Goal: Book appointment/travel/reservation

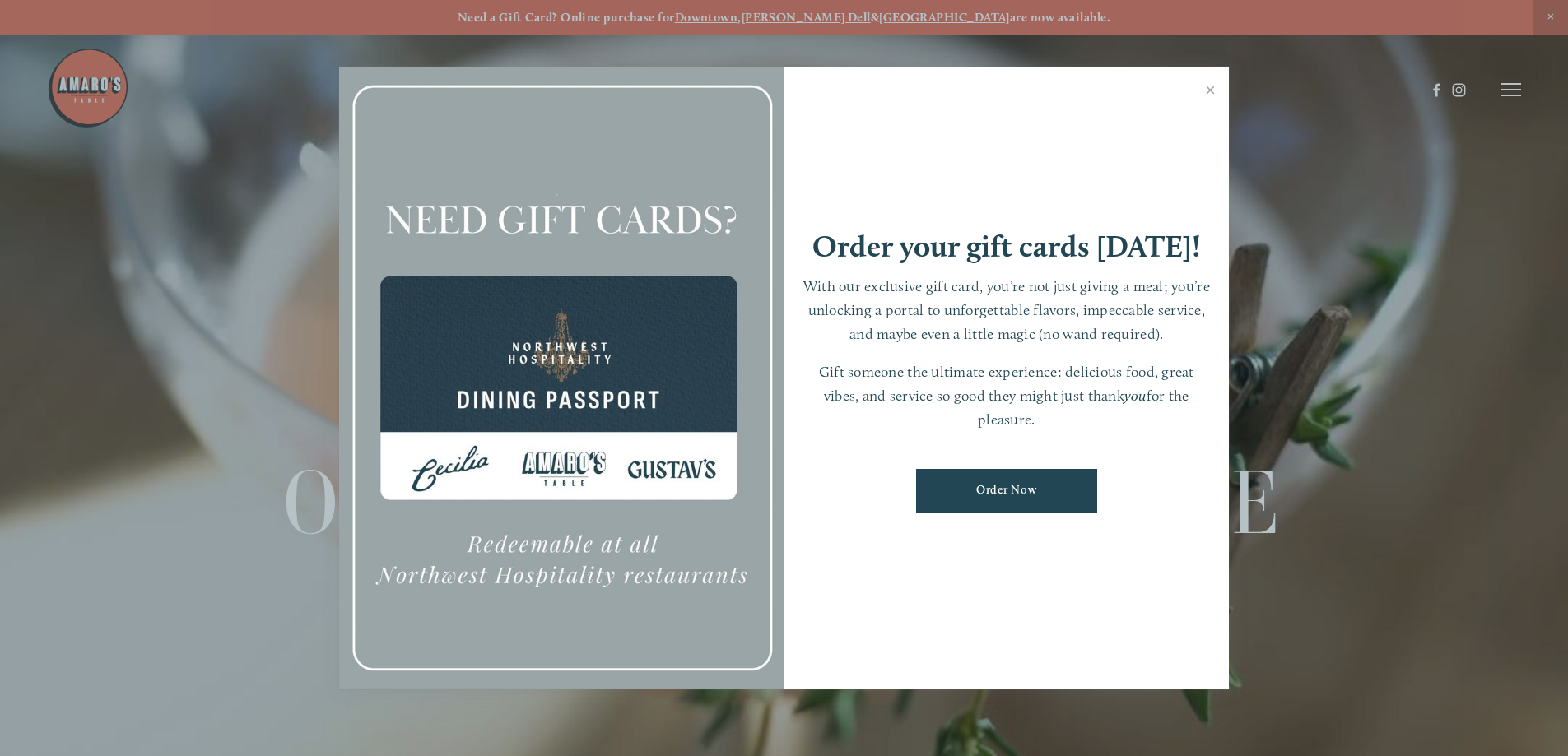
click at [1512, 97] on div at bounding box center [784, 378] width 1568 height 756
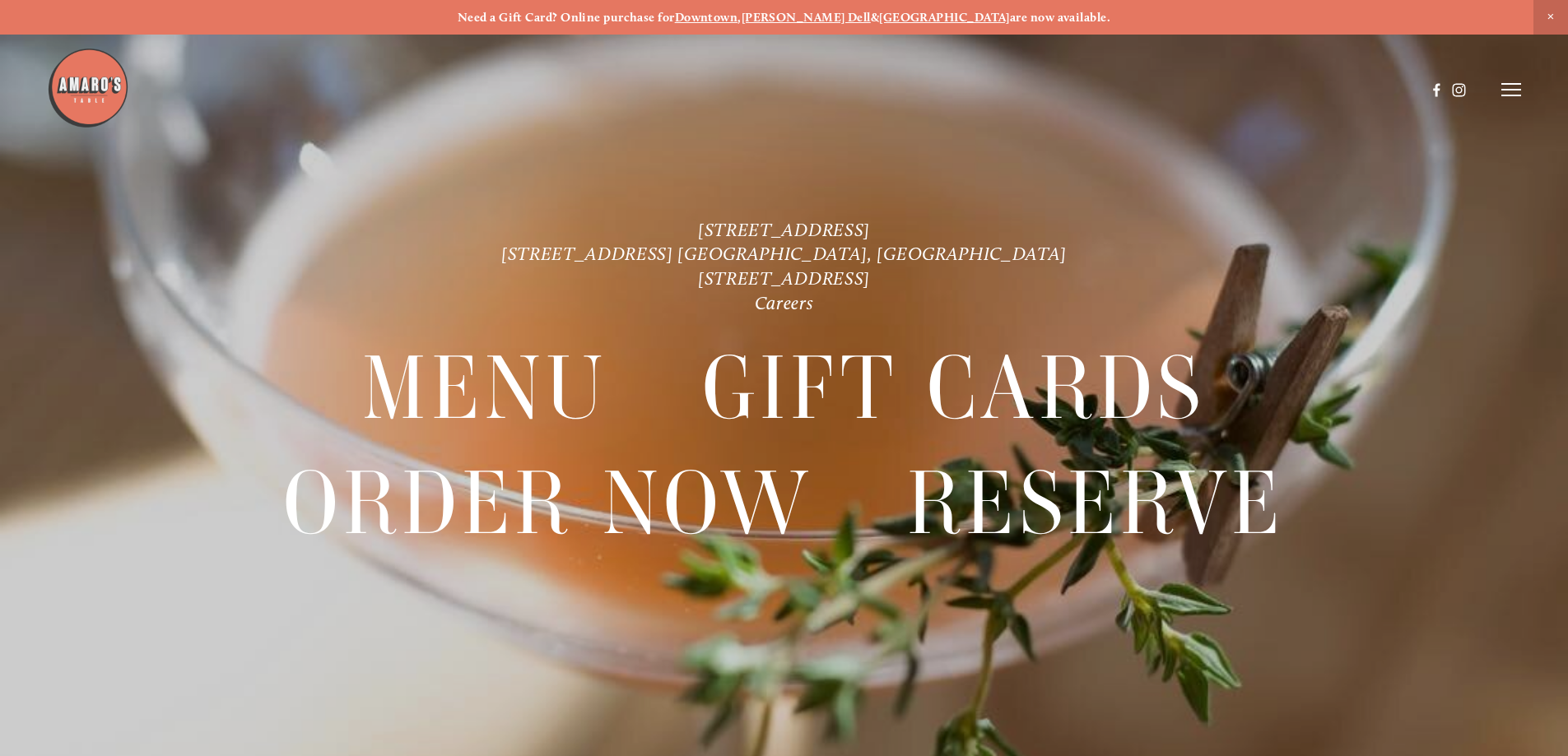
click at [1501, 89] on icon at bounding box center [1511, 89] width 20 height 14
click at [1512, 87] on icon at bounding box center [1508, 89] width 14 height 14
click at [1512, 87] on icon at bounding box center [1511, 89] width 20 height 14
click at [1382, 88] on span "Reserve" at bounding box center [1391, 89] width 43 height 15
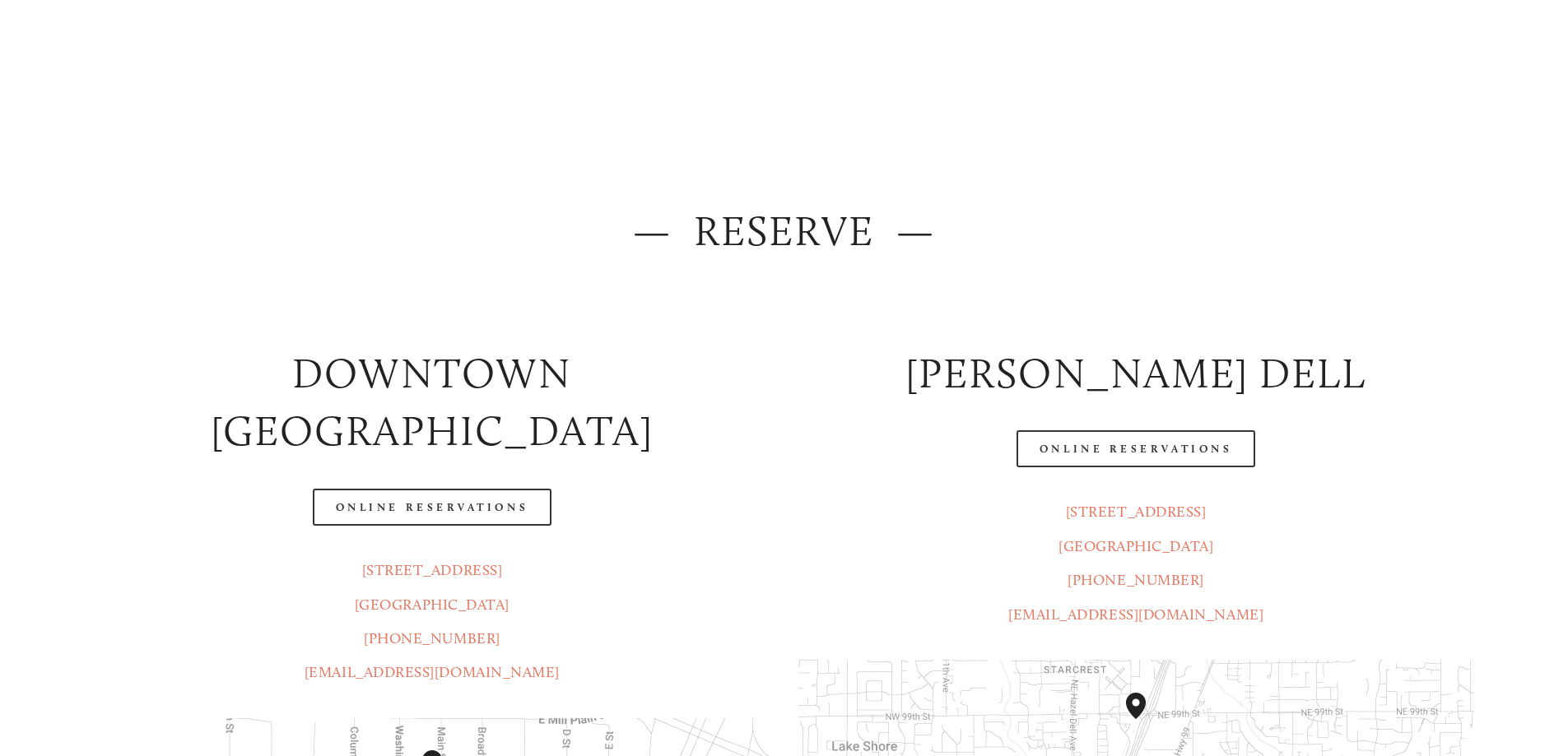
scroll to position [164, 0]
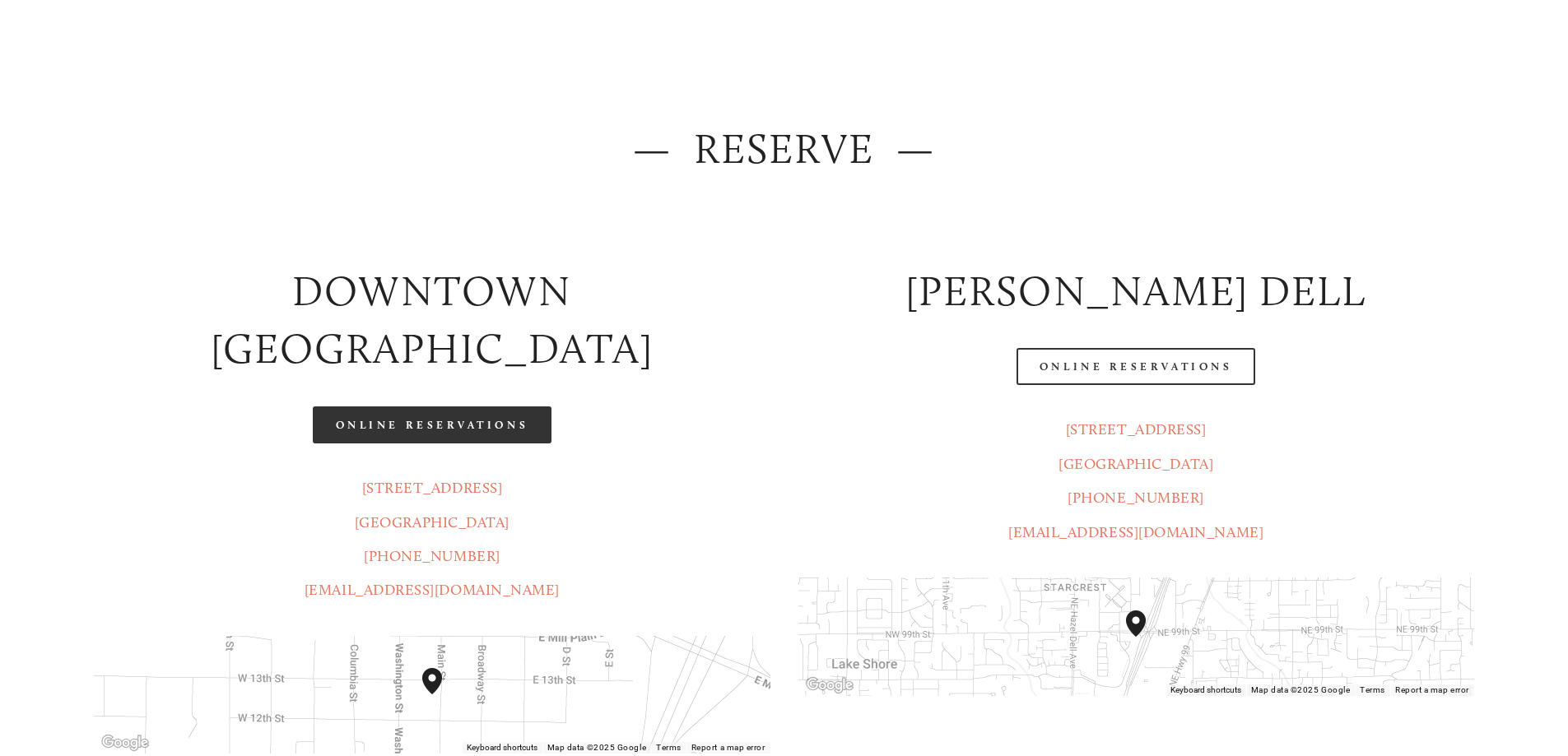
click at [441, 406] on link "Online Reservations" at bounding box center [432, 425] width 238 height 37
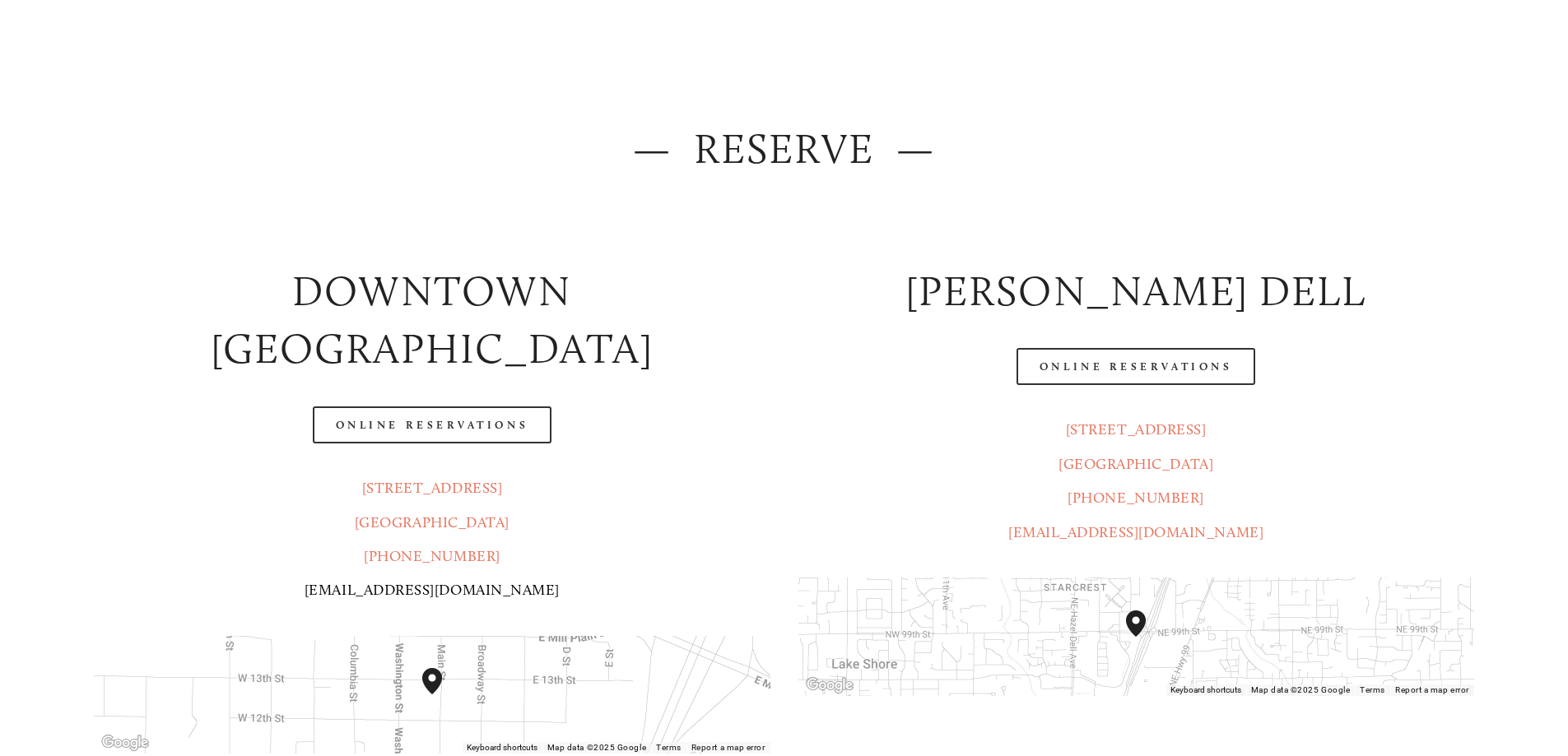
click at [471, 581] on link "[EMAIL_ADDRESS][DOMAIN_NAME]" at bounding box center [432, 590] width 255 height 18
